Goal: Task Accomplishment & Management: Use online tool/utility

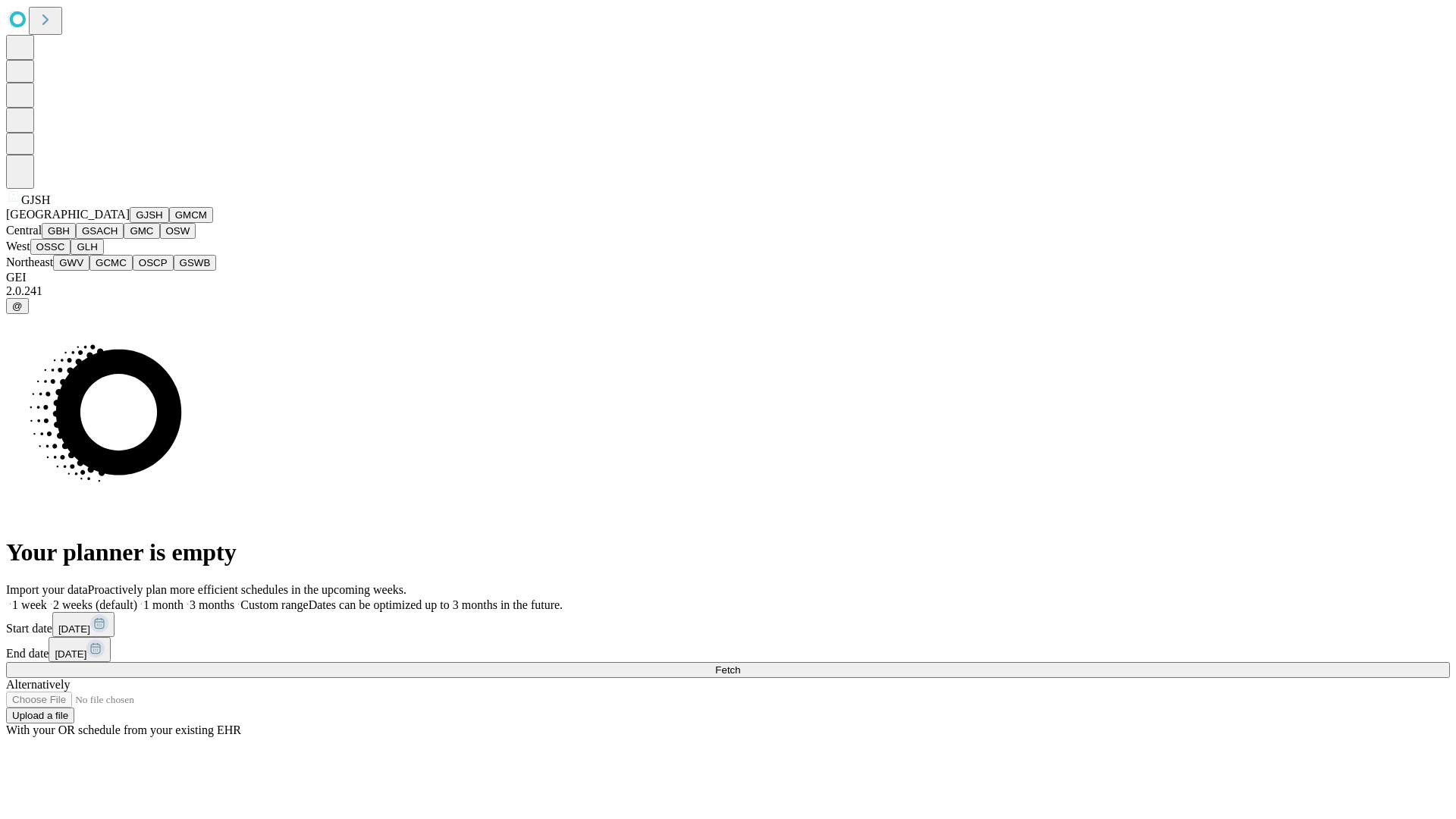
click at [129, 223] on button "GJSH" at bounding box center [149, 215] width 39 height 16
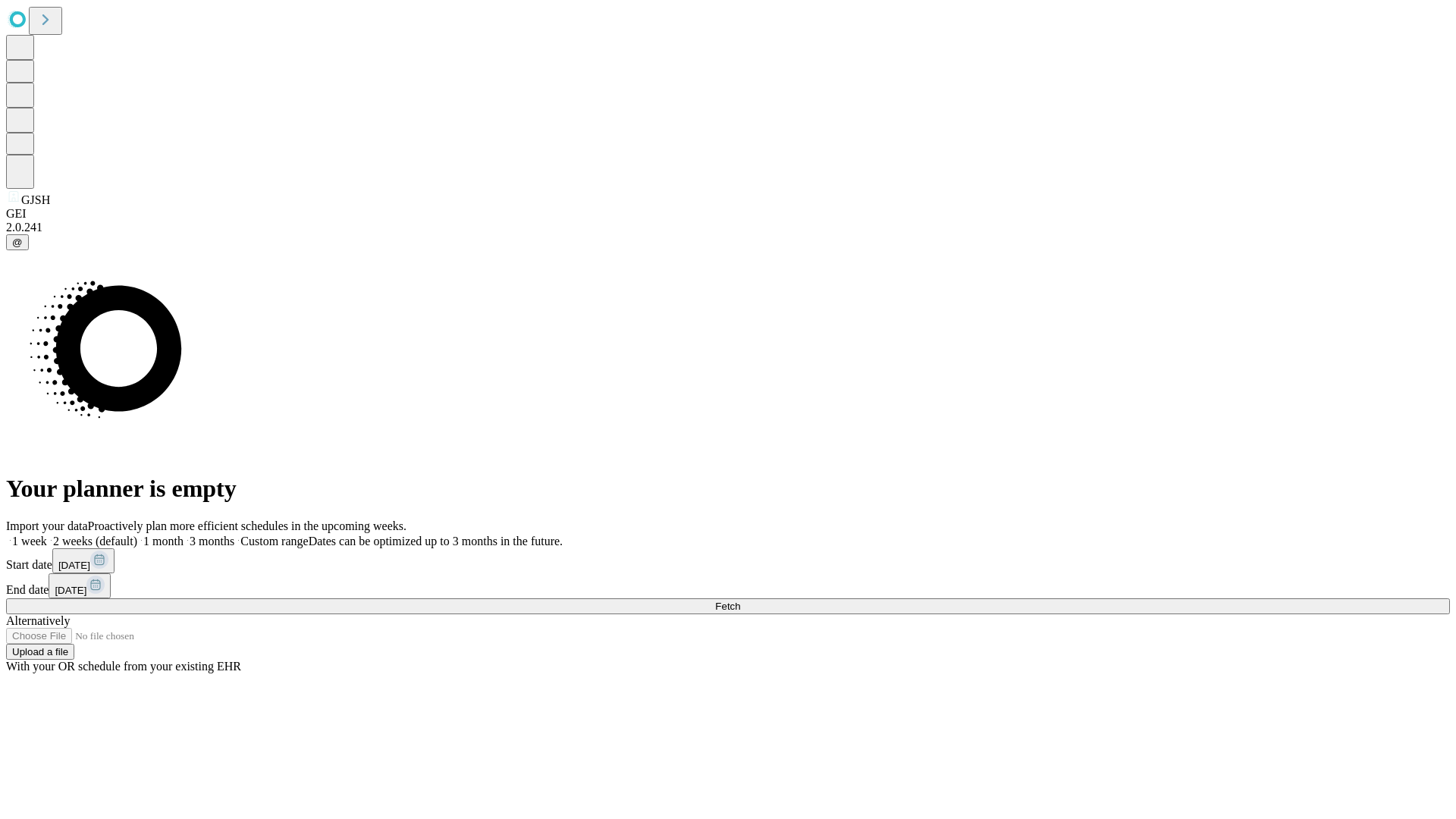
click at [137, 534] on label "2 weeks (default)" at bounding box center [92, 540] width 90 height 13
click at [740, 600] on span "Fetch" at bounding box center [728, 606] width 25 height 12
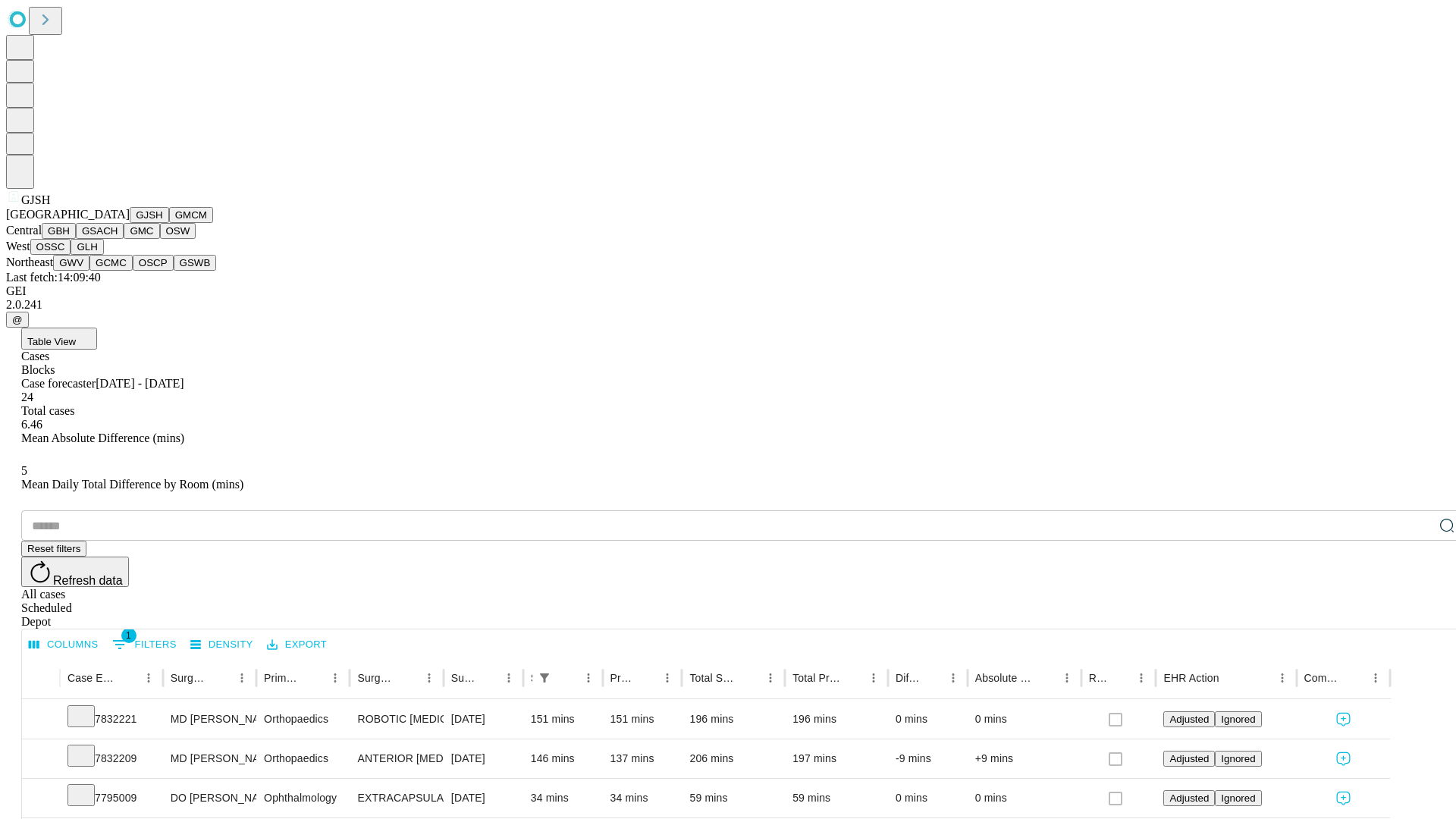
click at [169, 223] on button "GMCM" at bounding box center [191, 215] width 44 height 16
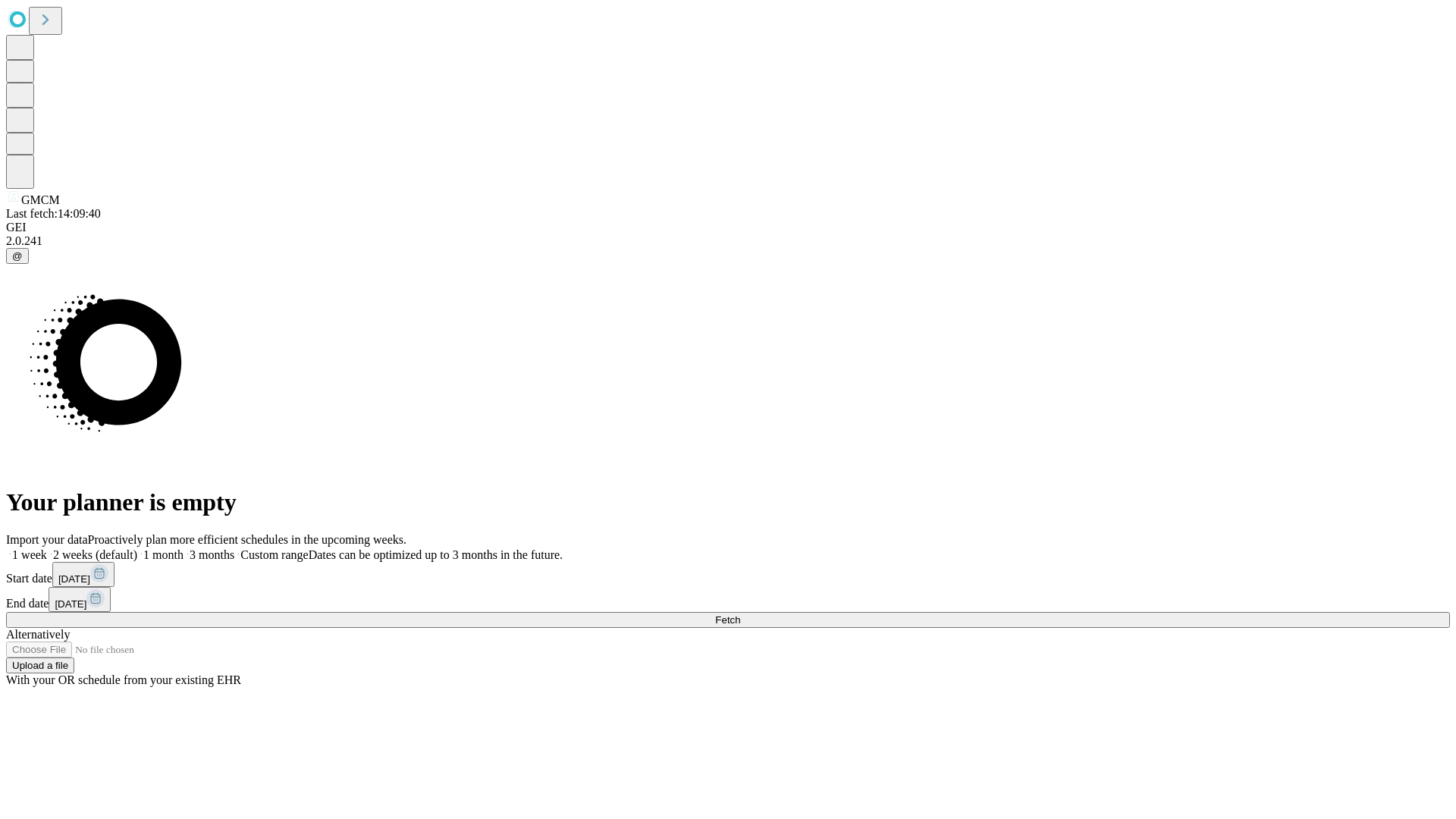
click at [137, 548] on label "2 weeks (default)" at bounding box center [92, 554] width 90 height 13
click at [740, 614] on span "Fetch" at bounding box center [728, 620] width 25 height 12
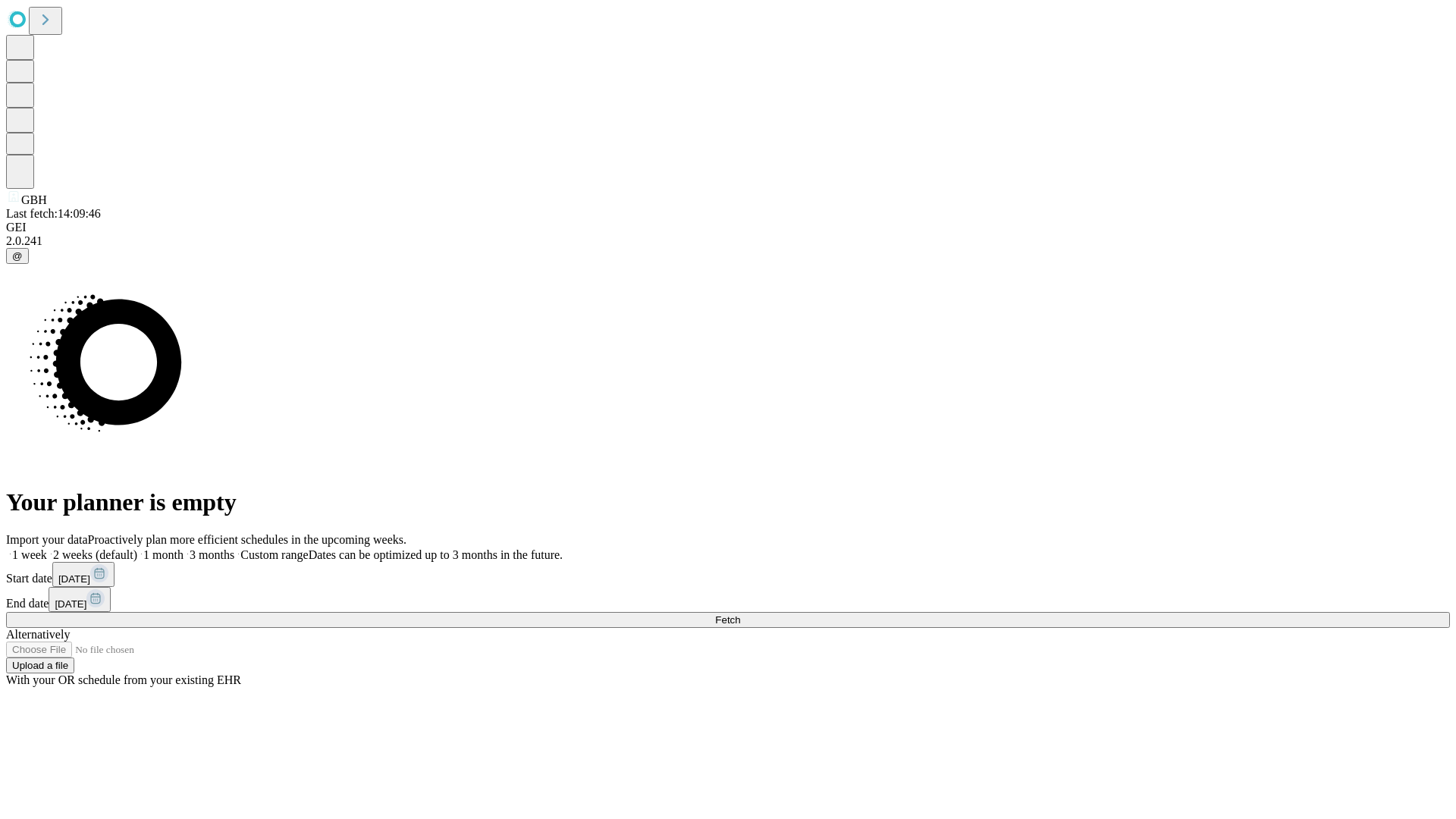
click at [137, 548] on label "2 weeks (default)" at bounding box center [92, 554] width 90 height 13
click at [740, 614] on span "Fetch" at bounding box center [728, 620] width 25 height 12
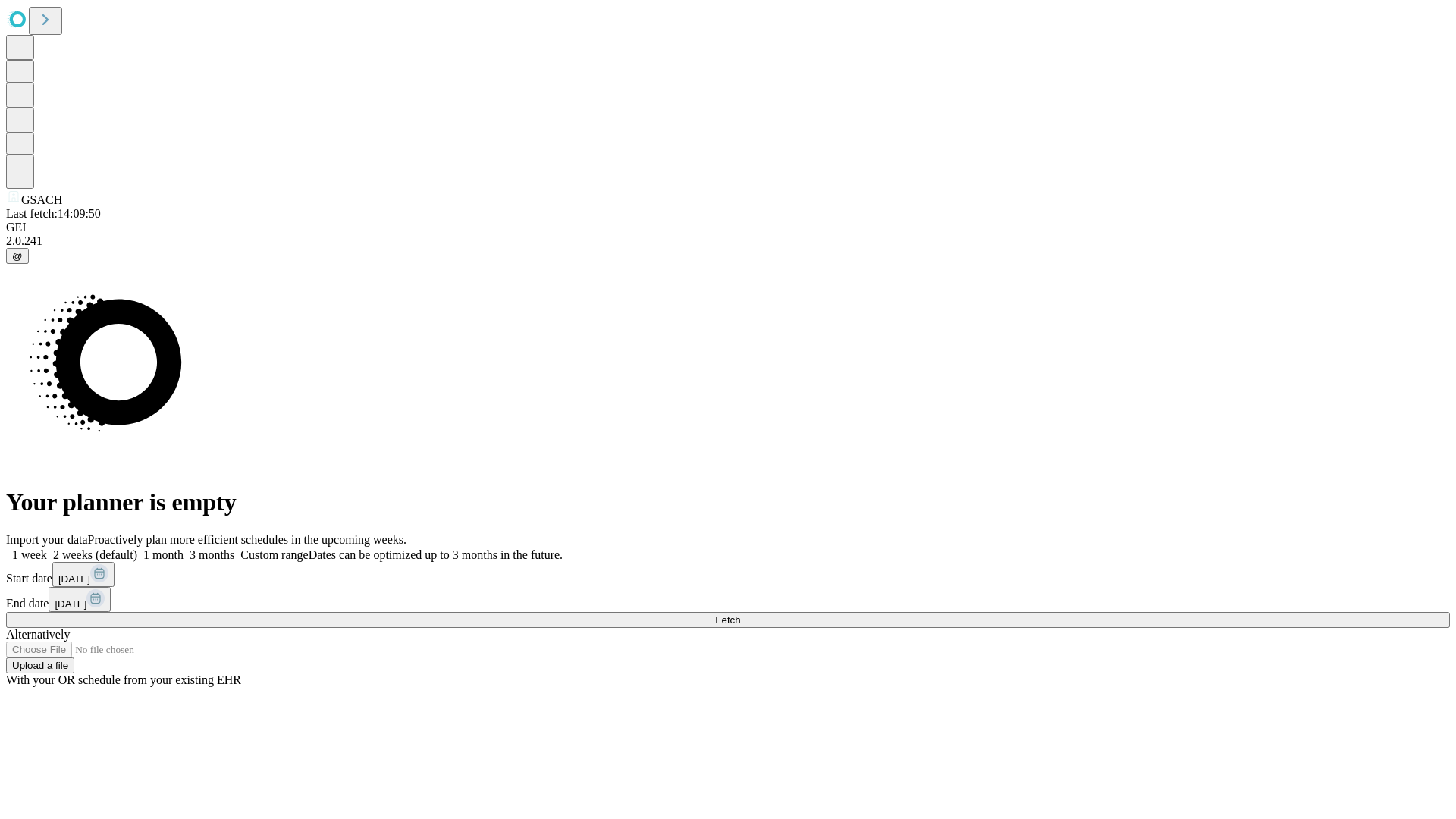
click at [137, 548] on label "2 weeks (default)" at bounding box center [92, 554] width 90 height 13
click at [740, 614] on span "Fetch" at bounding box center [728, 620] width 25 height 12
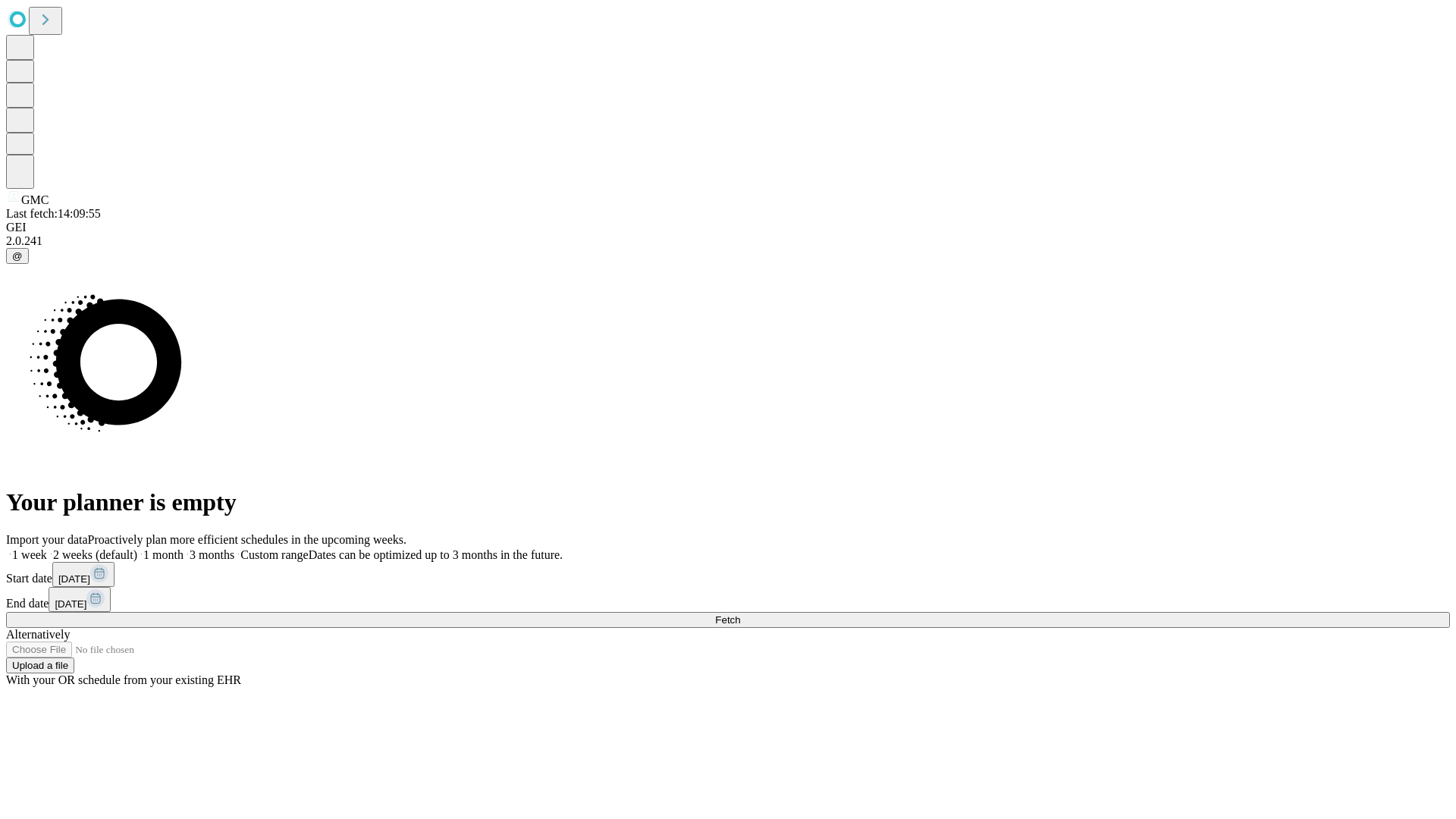
click at [740, 614] on span "Fetch" at bounding box center [728, 620] width 25 height 12
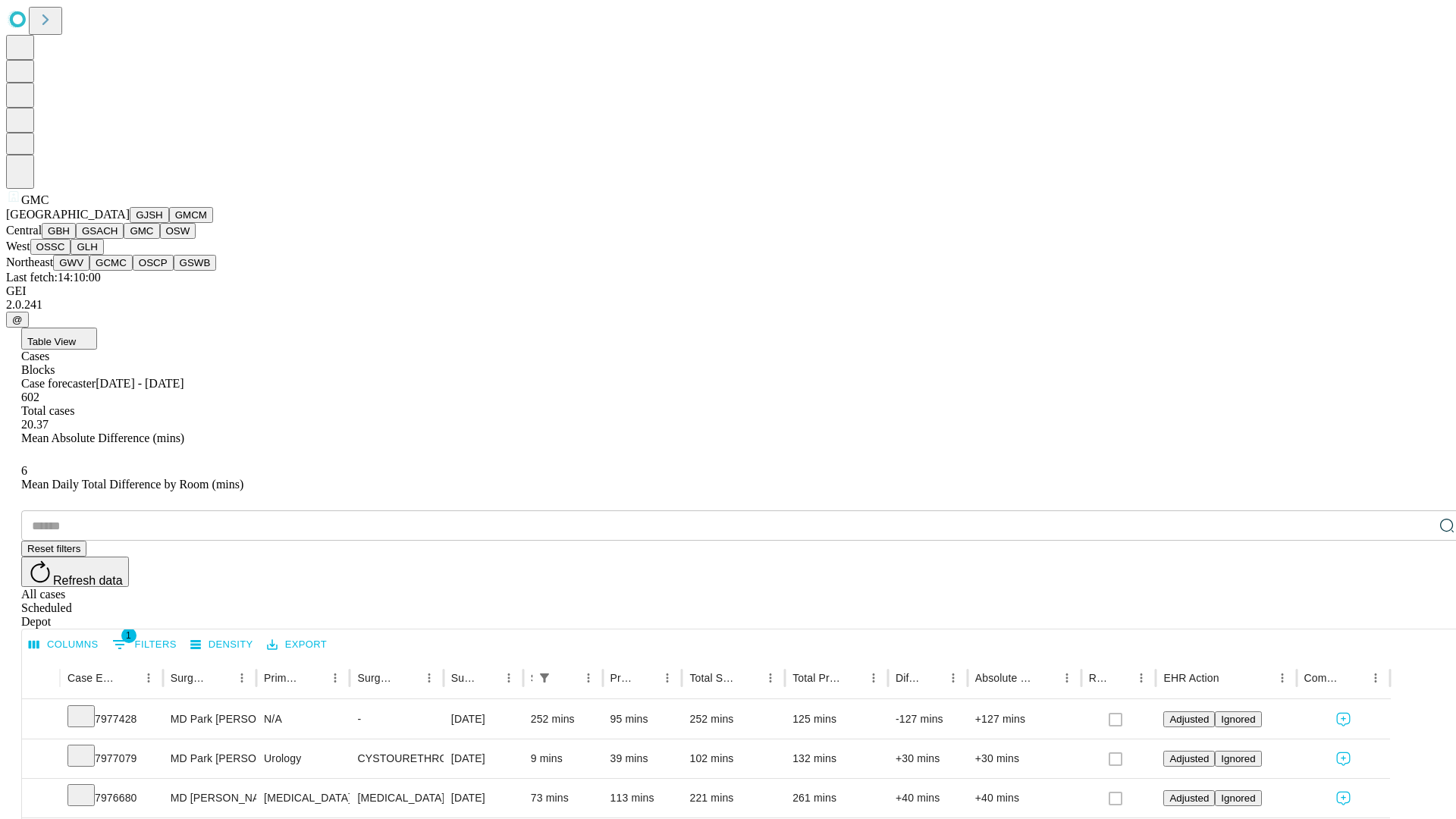
click at [160, 239] on button "OSW" at bounding box center [178, 231] width 36 height 16
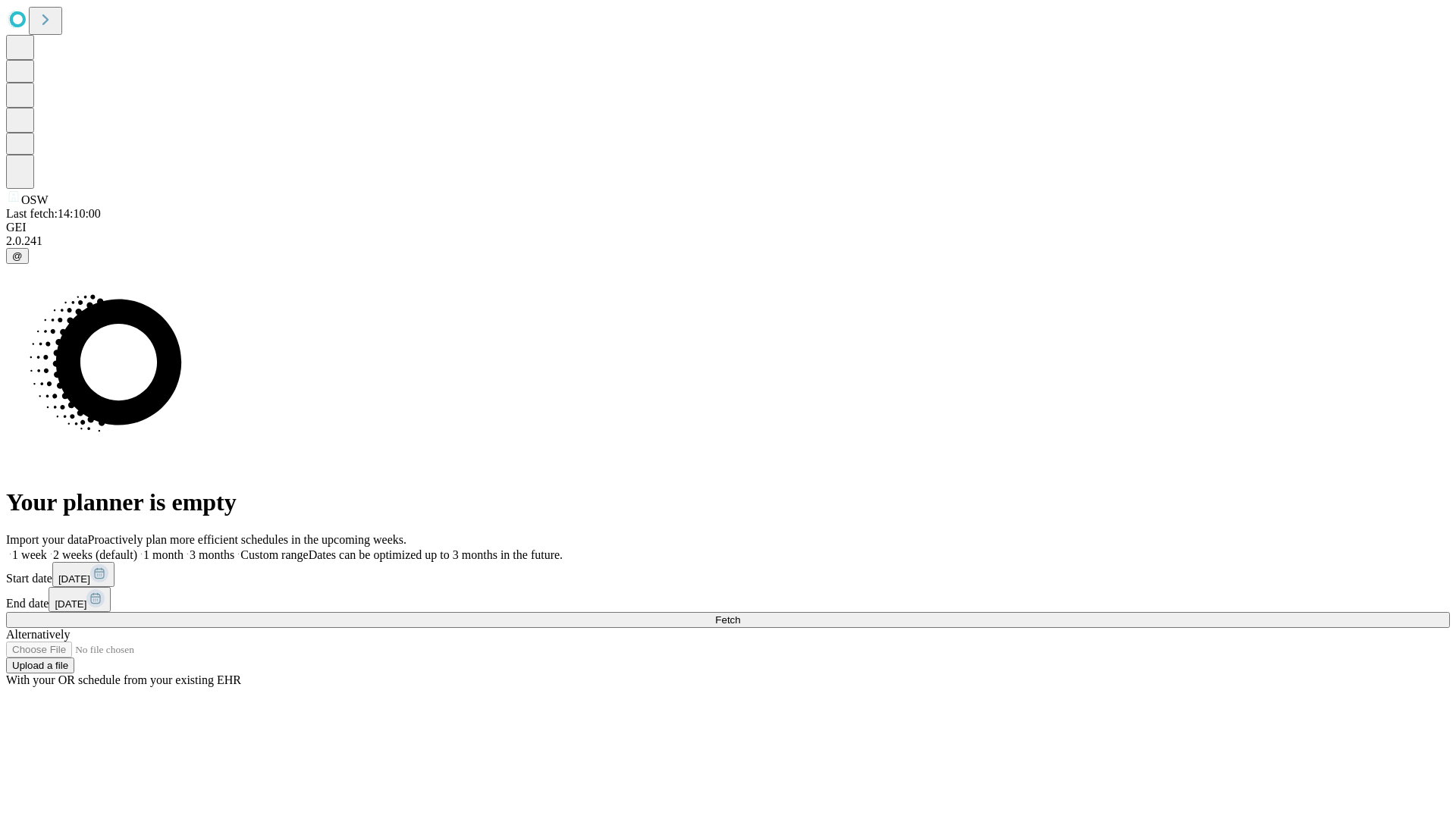
click at [137, 548] on label "2 weeks (default)" at bounding box center [92, 554] width 90 height 13
click at [740, 614] on span "Fetch" at bounding box center [728, 620] width 25 height 12
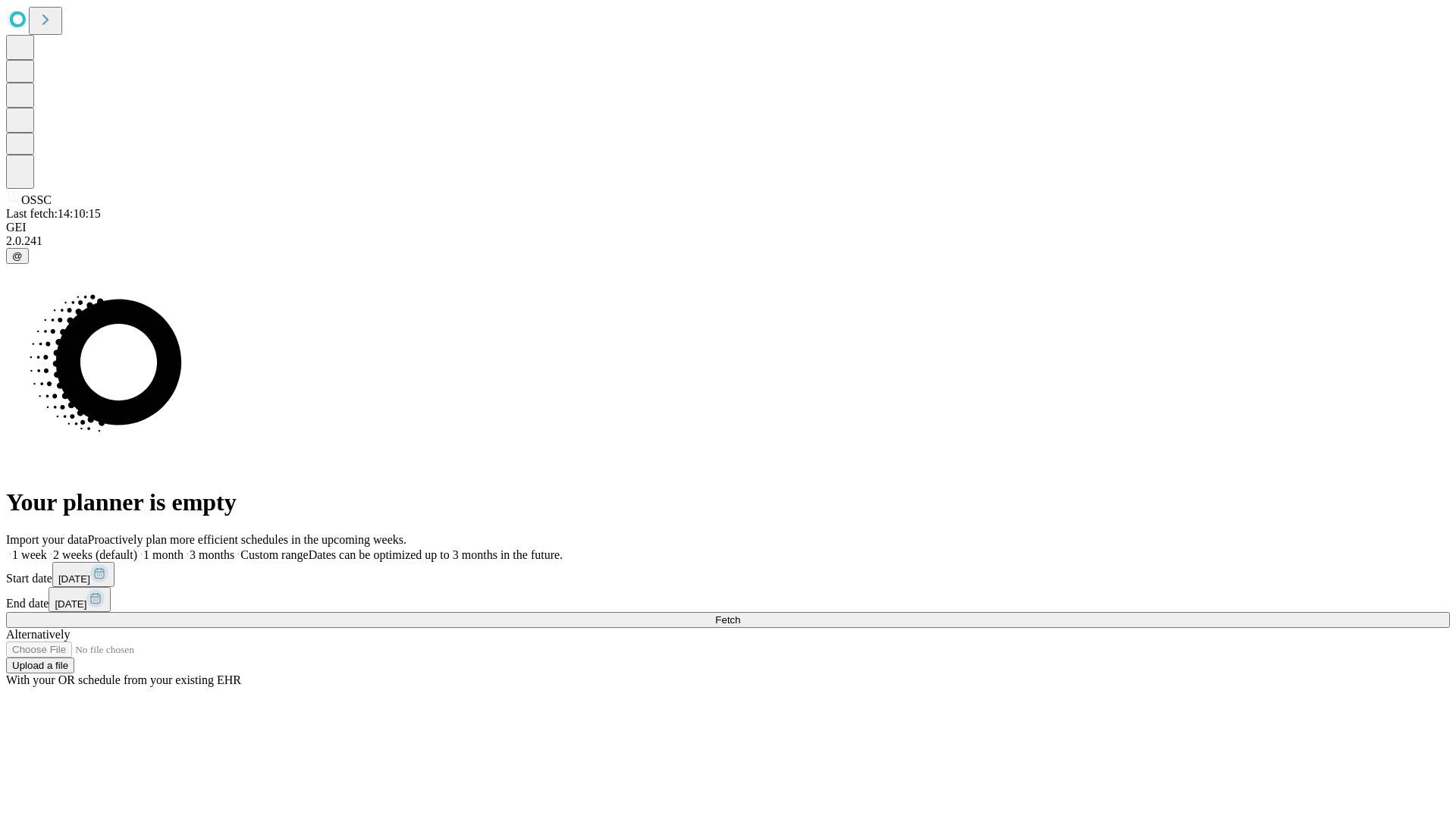
click at [137, 548] on label "2 weeks (default)" at bounding box center [92, 554] width 90 height 13
click at [740, 614] on span "Fetch" at bounding box center [728, 620] width 25 height 12
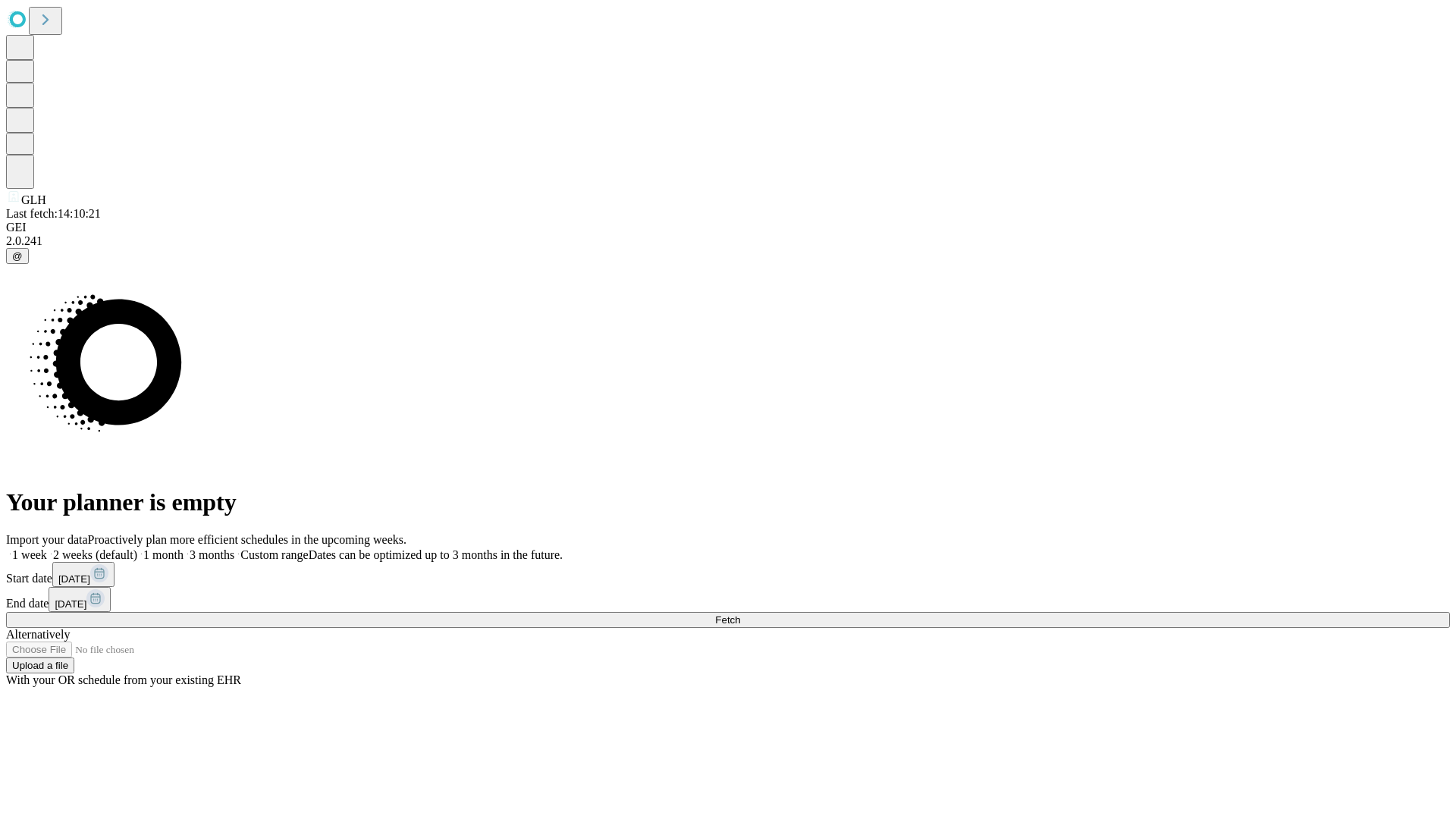
click at [740, 614] on span "Fetch" at bounding box center [728, 620] width 25 height 12
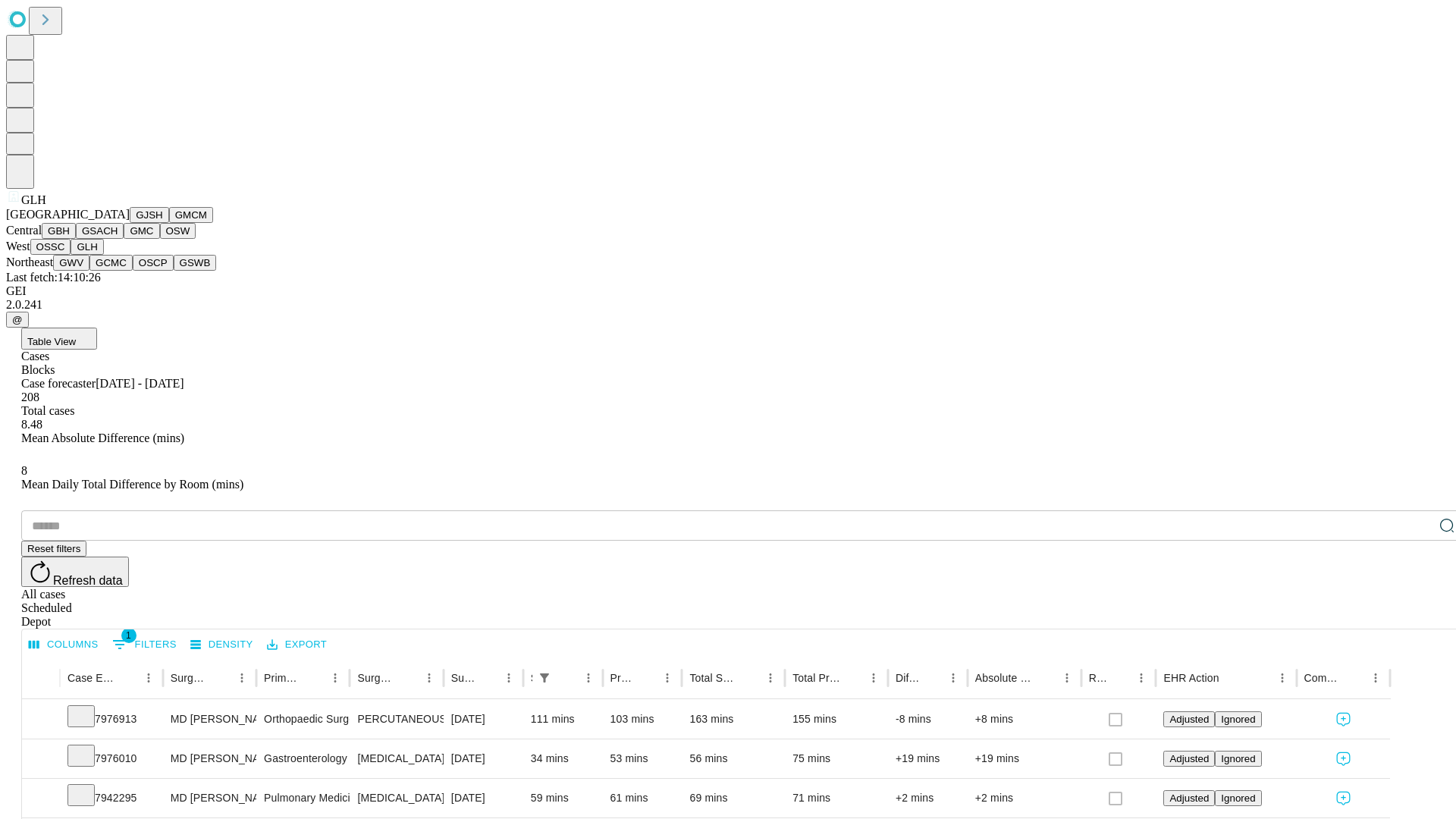
click at [89, 271] on button "GWV" at bounding box center [71, 262] width 36 height 16
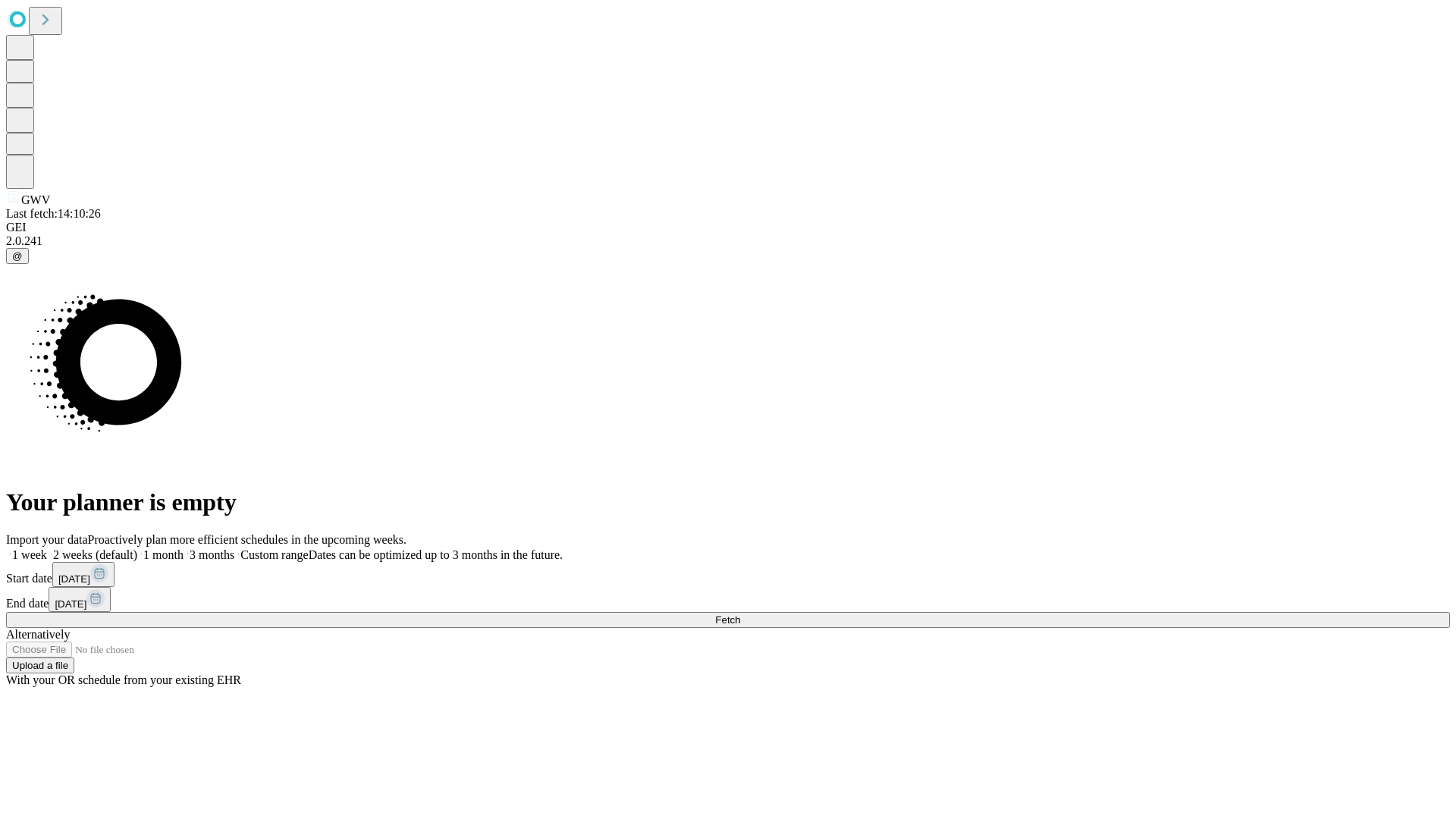
click at [740, 614] on span "Fetch" at bounding box center [728, 620] width 25 height 12
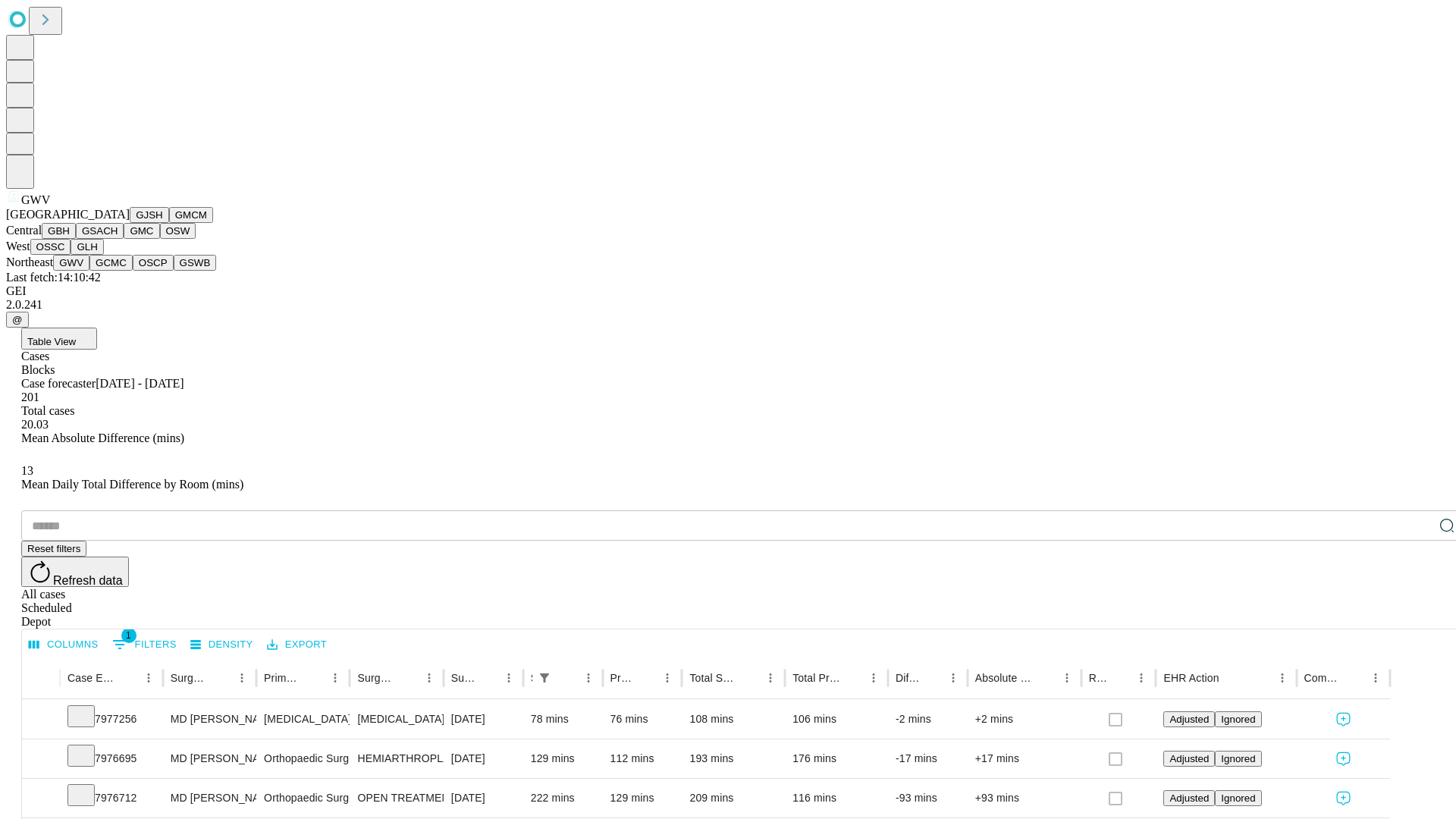
click at [118, 271] on button "GCMC" at bounding box center [111, 262] width 43 height 16
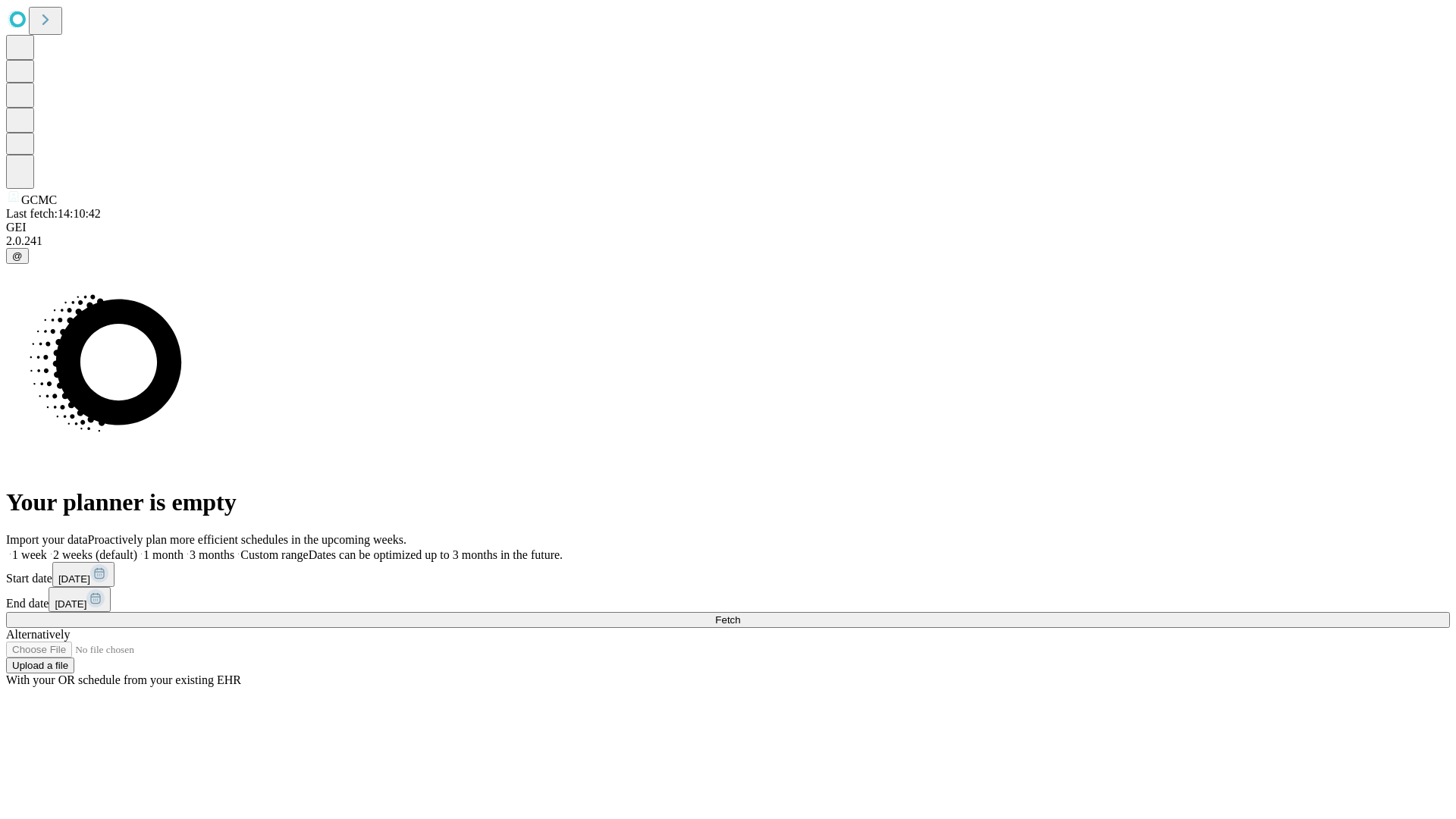
click at [137, 548] on label "2 weeks (default)" at bounding box center [92, 554] width 90 height 13
click at [740, 614] on span "Fetch" at bounding box center [728, 620] width 25 height 12
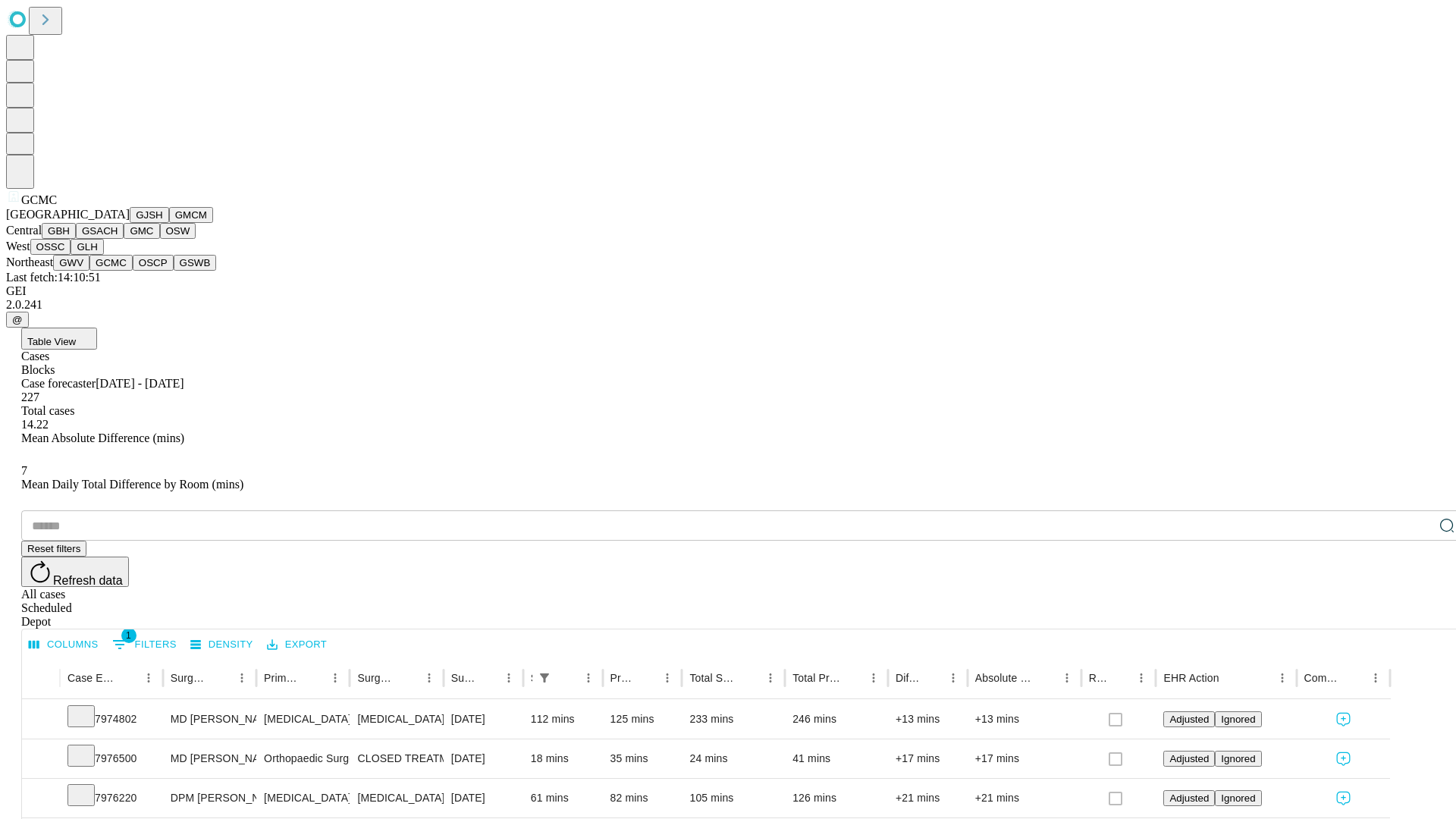
click at [132, 271] on button "OSCP" at bounding box center [152, 262] width 41 height 16
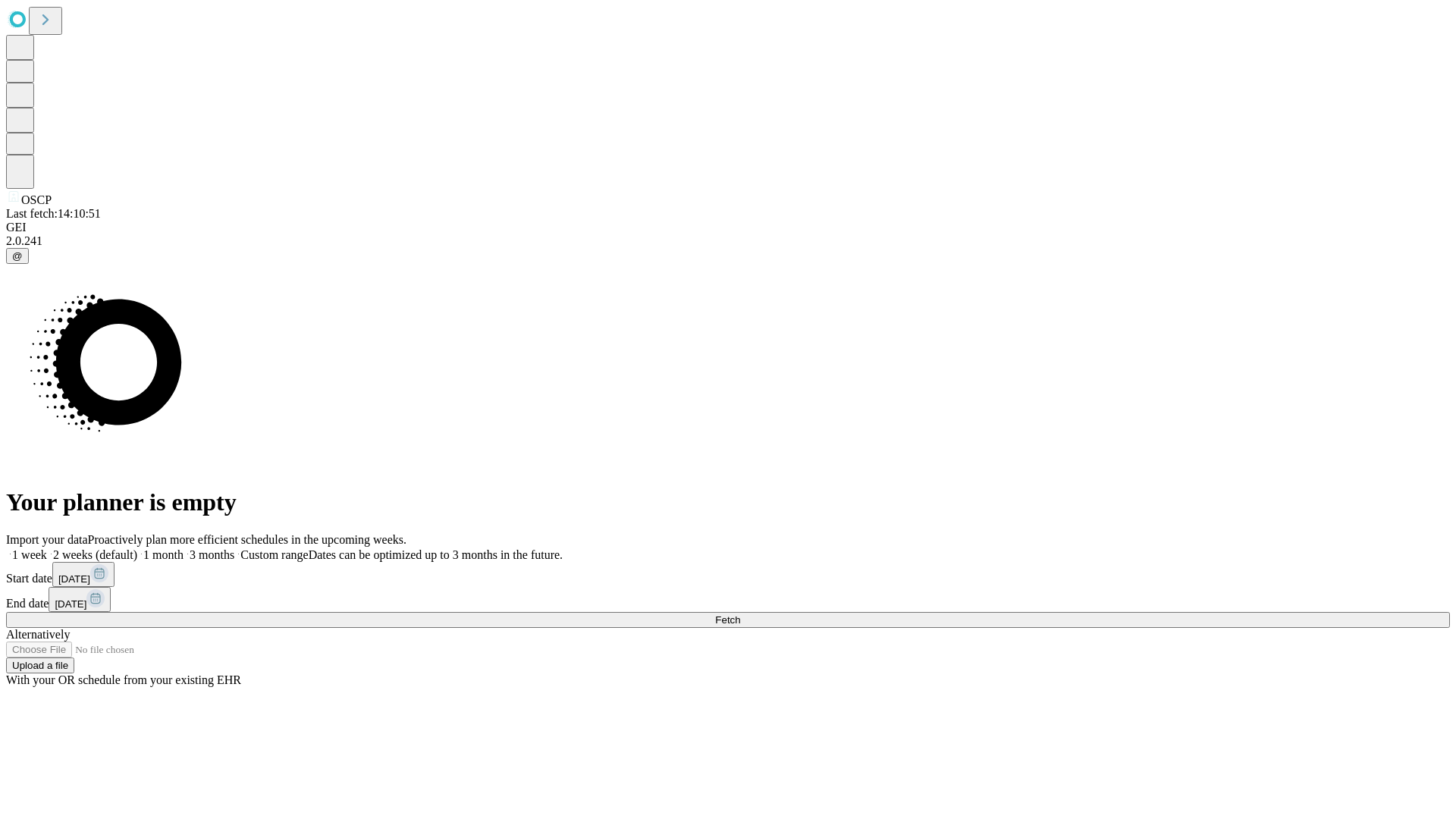
click at [137, 548] on label "2 weeks (default)" at bounding box center [92, 554] width 90 height 13
click at [740, 614] on span "Fetch" at bounding box center [728, 620] width 25 height 12
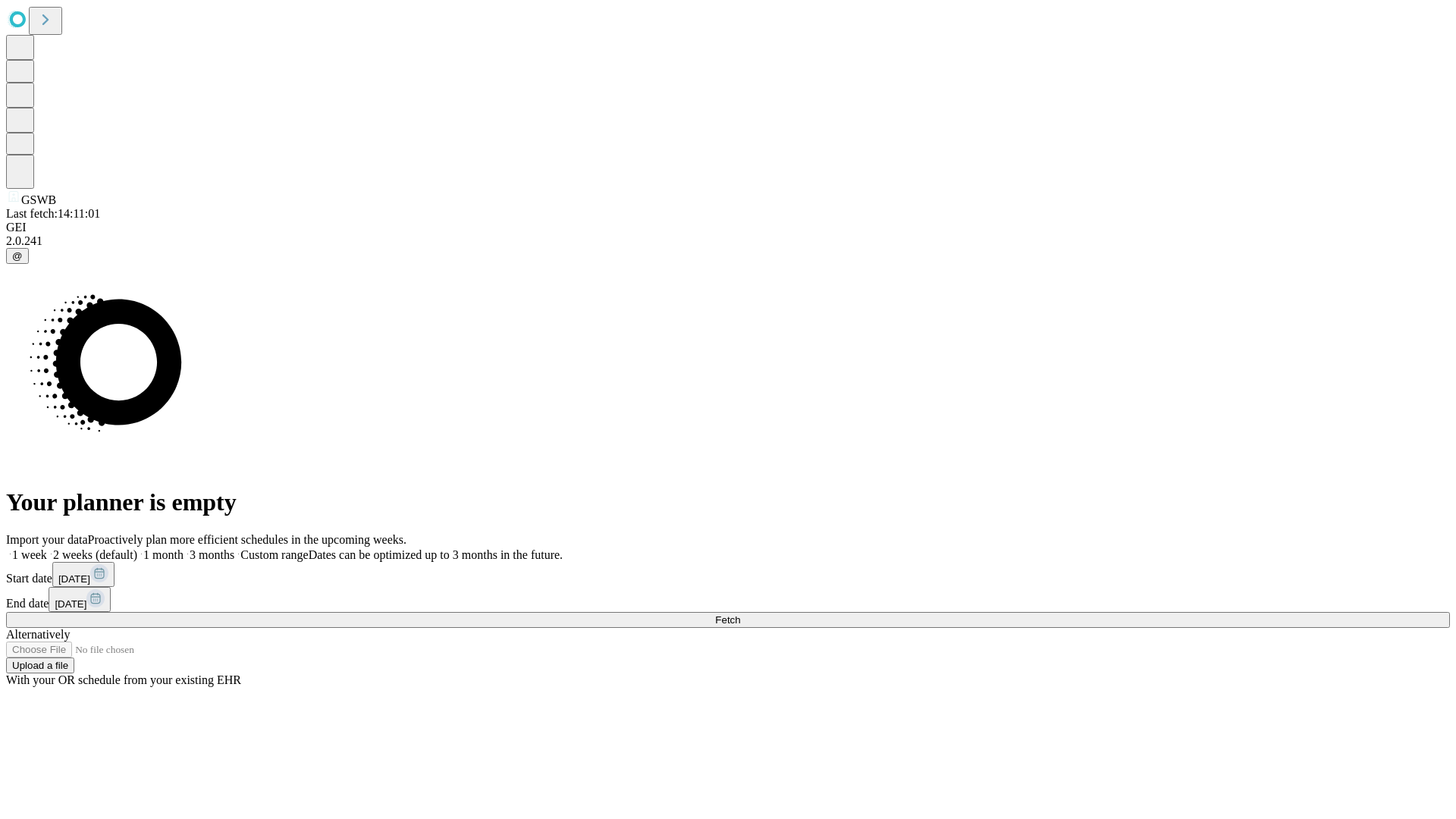
click at [137, 548] on label "2 weeks (default)" at bounding box center [92, 554] width 90 height 13
click at [740, 614] on span "Fetch" at bounding box center [728, 620] width 25 height 12
